Goal: Find specific page/section: Find specific page/section

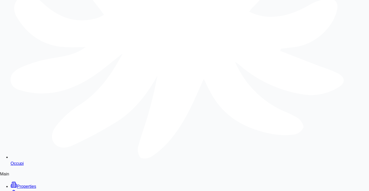
scroll to position [472, 0]
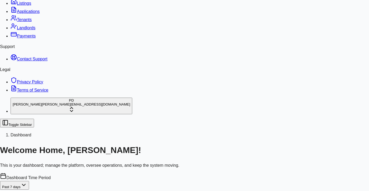
scroll to position [472, 0]
